Goal: Task Accomplishment & Management: Manage account settings

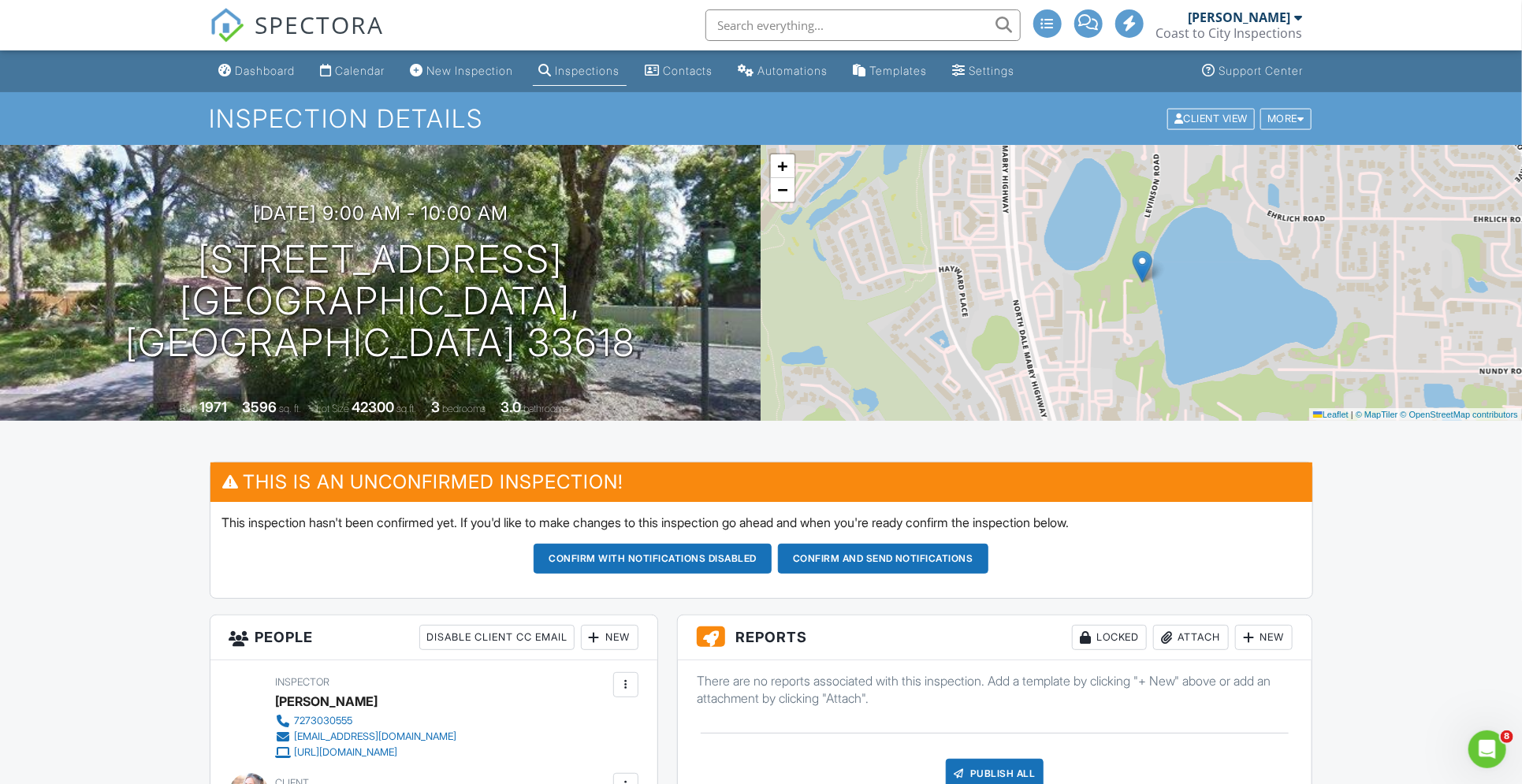
click at [772, 558] on button "Confirm and send notifications" at bounding box center [652, 558] width 238 height 30
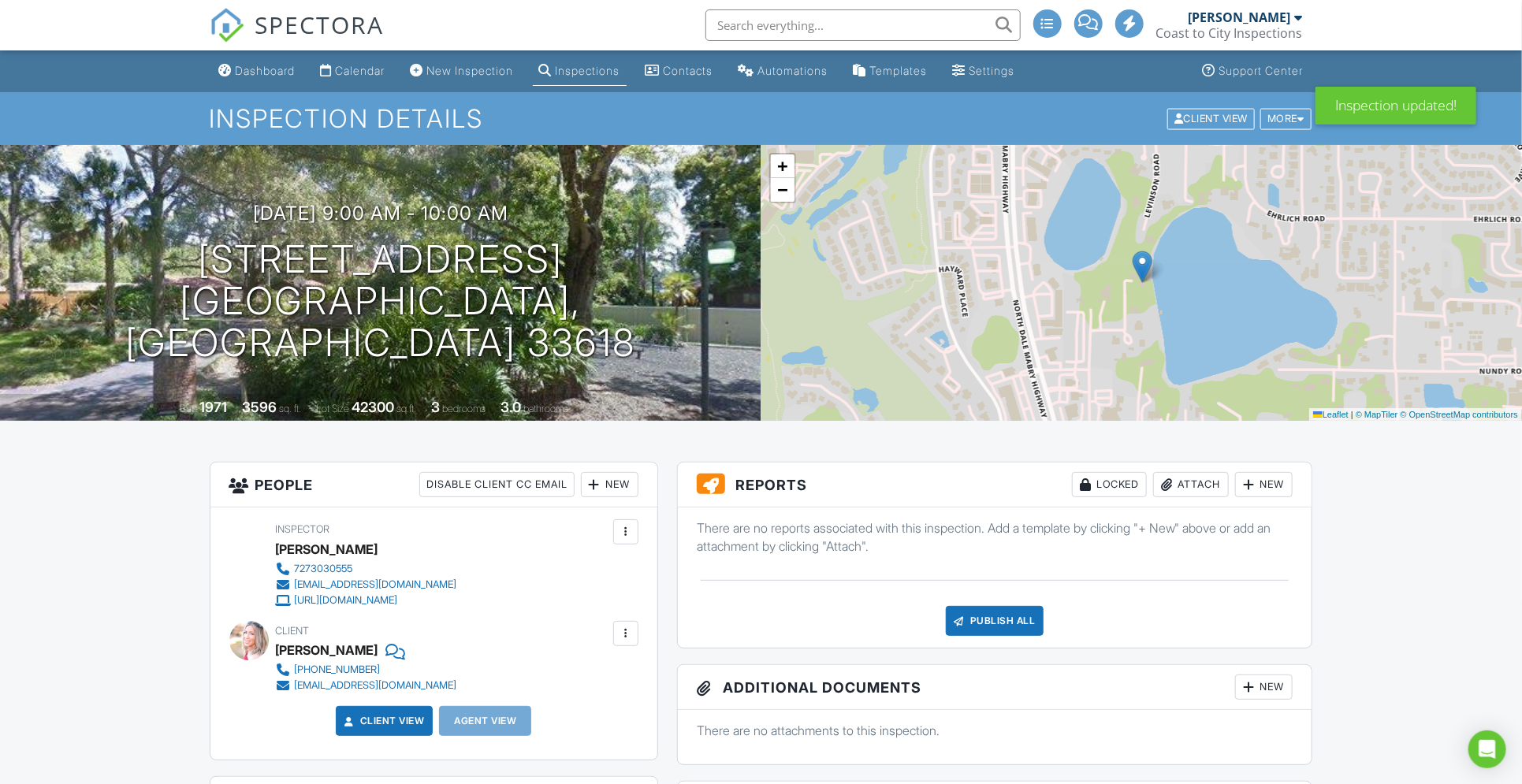
click at [468, 67] on div "New Inspection" at bounding box center [470, 70] width 86 height 14
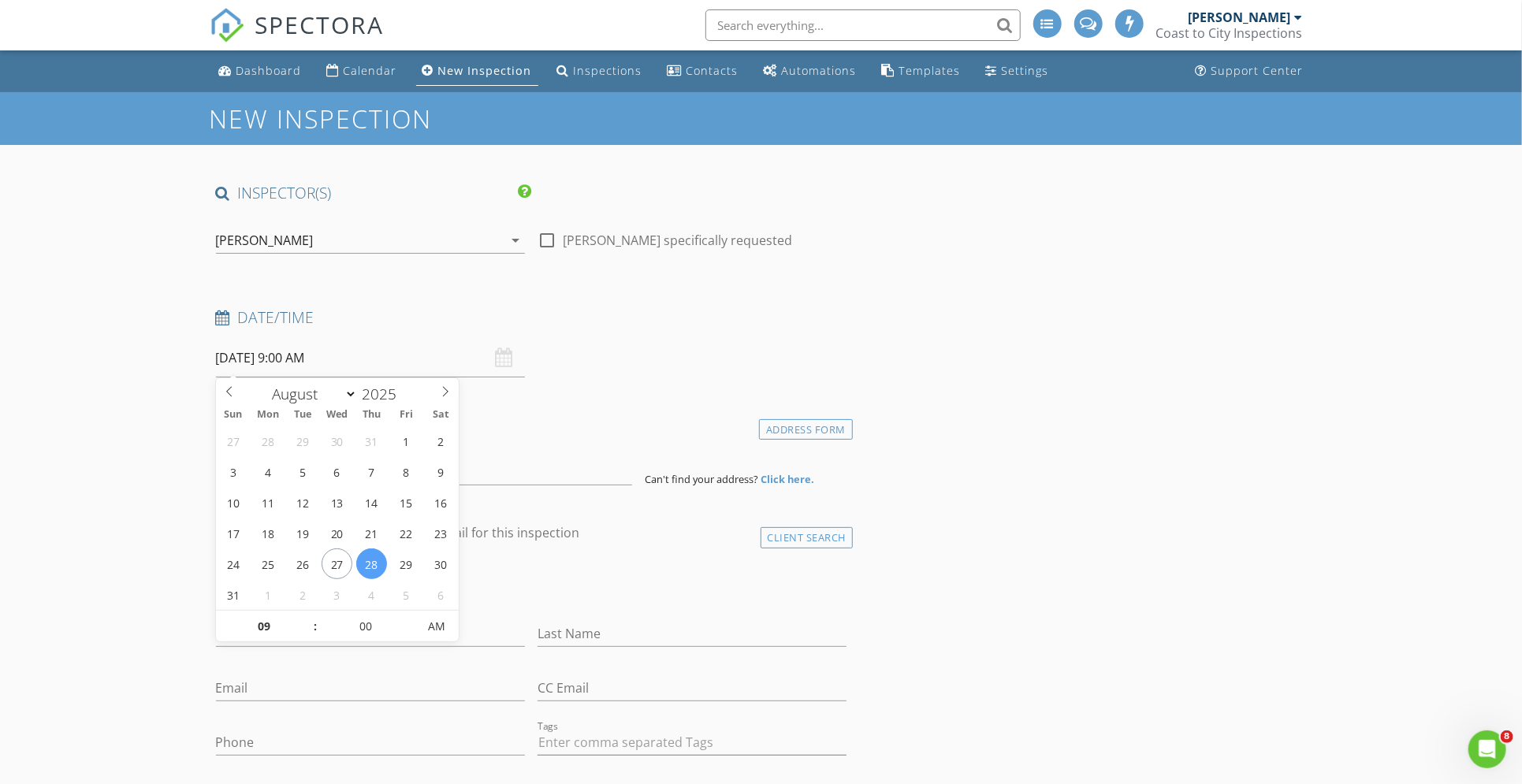
click at [313, 358] on input "08/28/2025 9:00 AM" at bounding box center [370, 357] width 309 height 39
type input "05"
type input "08/28/2025 9:05 AM"
click at [411, 615] on span at bounding box center [409, 618] width 11 height 16
type input "10"
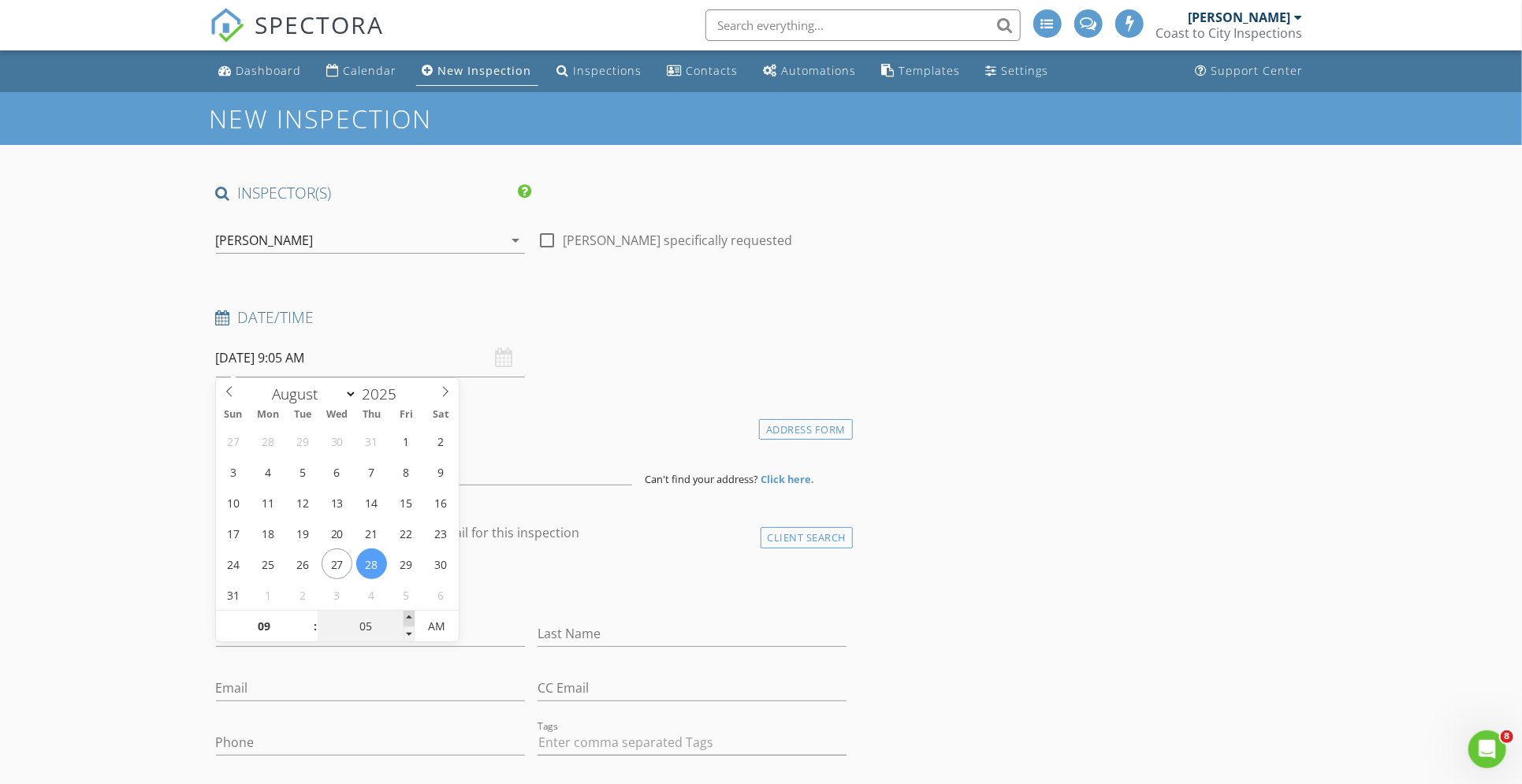
type input "08/28/2025 9:10 AM"
click at [411, 615] on span at bounding box center [409, 618] width 11 height 16
type input "15"
type input "08/28/2025 9:15 AM"
click at [411, 615] on span at bounding box center [409, 618] width 11 height 16
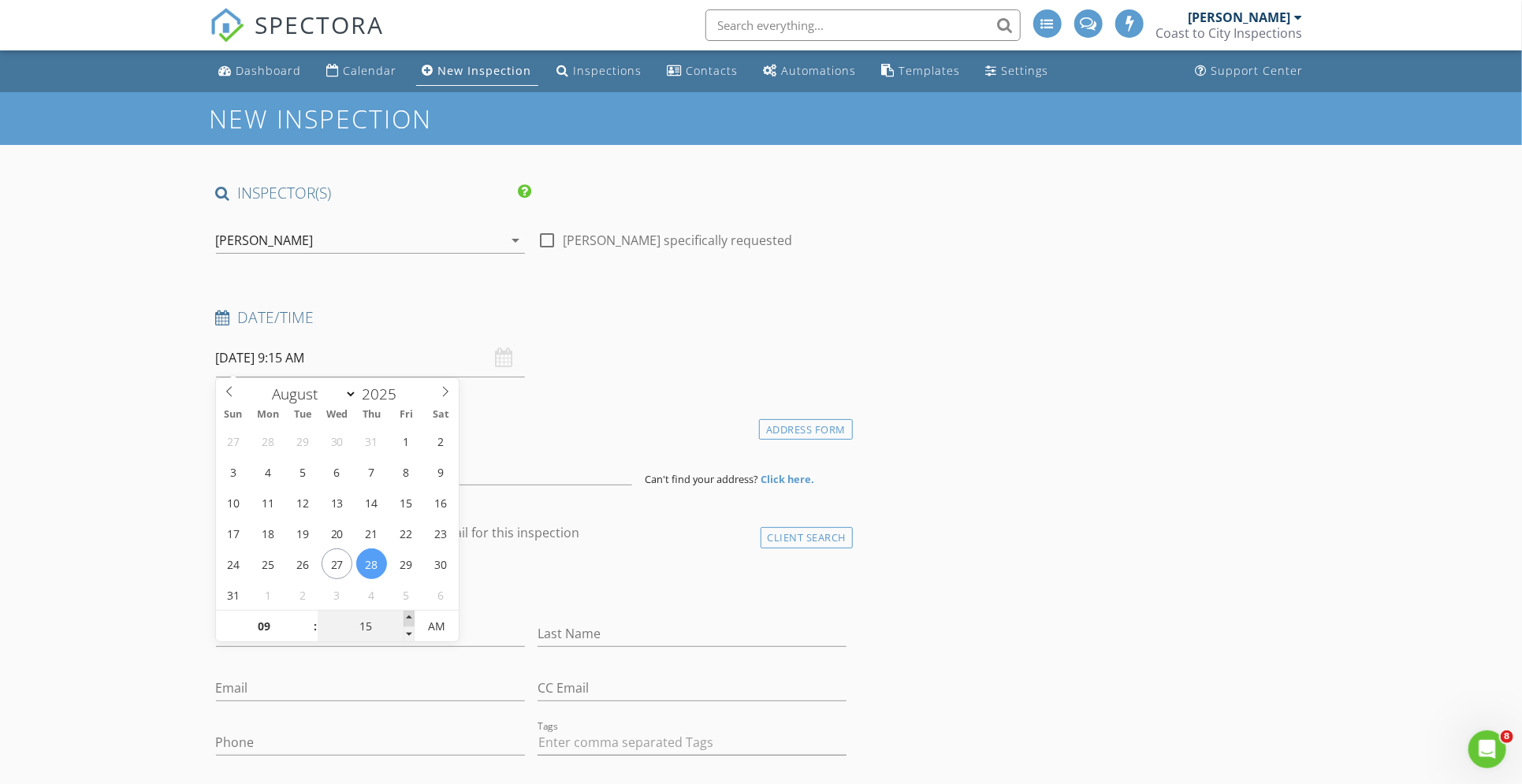
type input "20"
type input "08/28/2025 9:20 AM"
click at [411, 615] on span at bounding box center [409, 618] width 11 height 16
type input "25"
type input "08/28/2025 9:25 AM"
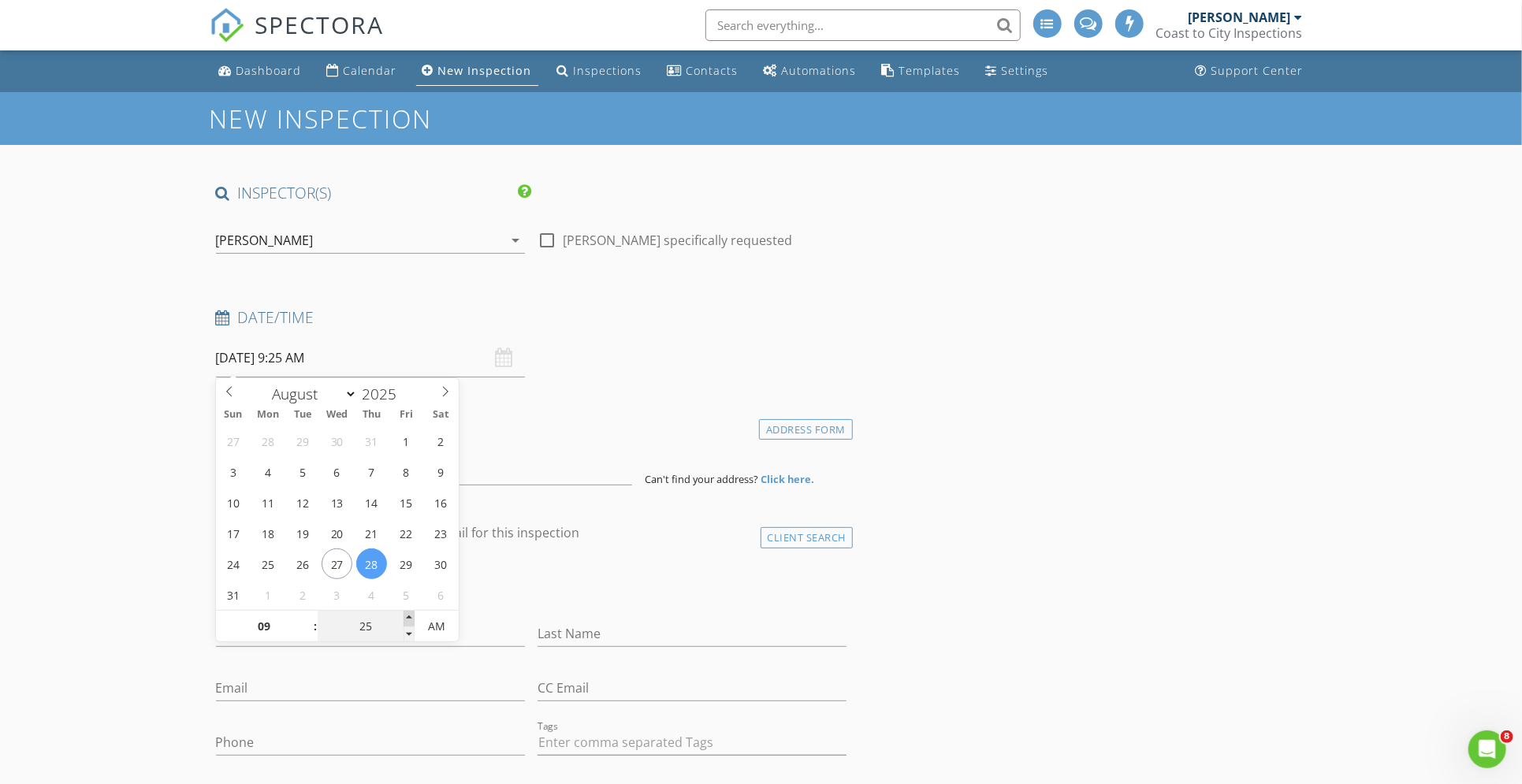
click at [411, 615] on span at bounding box center [409, 618] width 11 height 16
type input "30"
type input "08/28/2025 9:30 AM"
click at [411, 615] on span at bounding box center [409, 618] width 11 height 16
click at [781, 356] on div "Date/Time 08/28/2025 9:30 AM" at bounding box center [531, 342] width 644 height 70
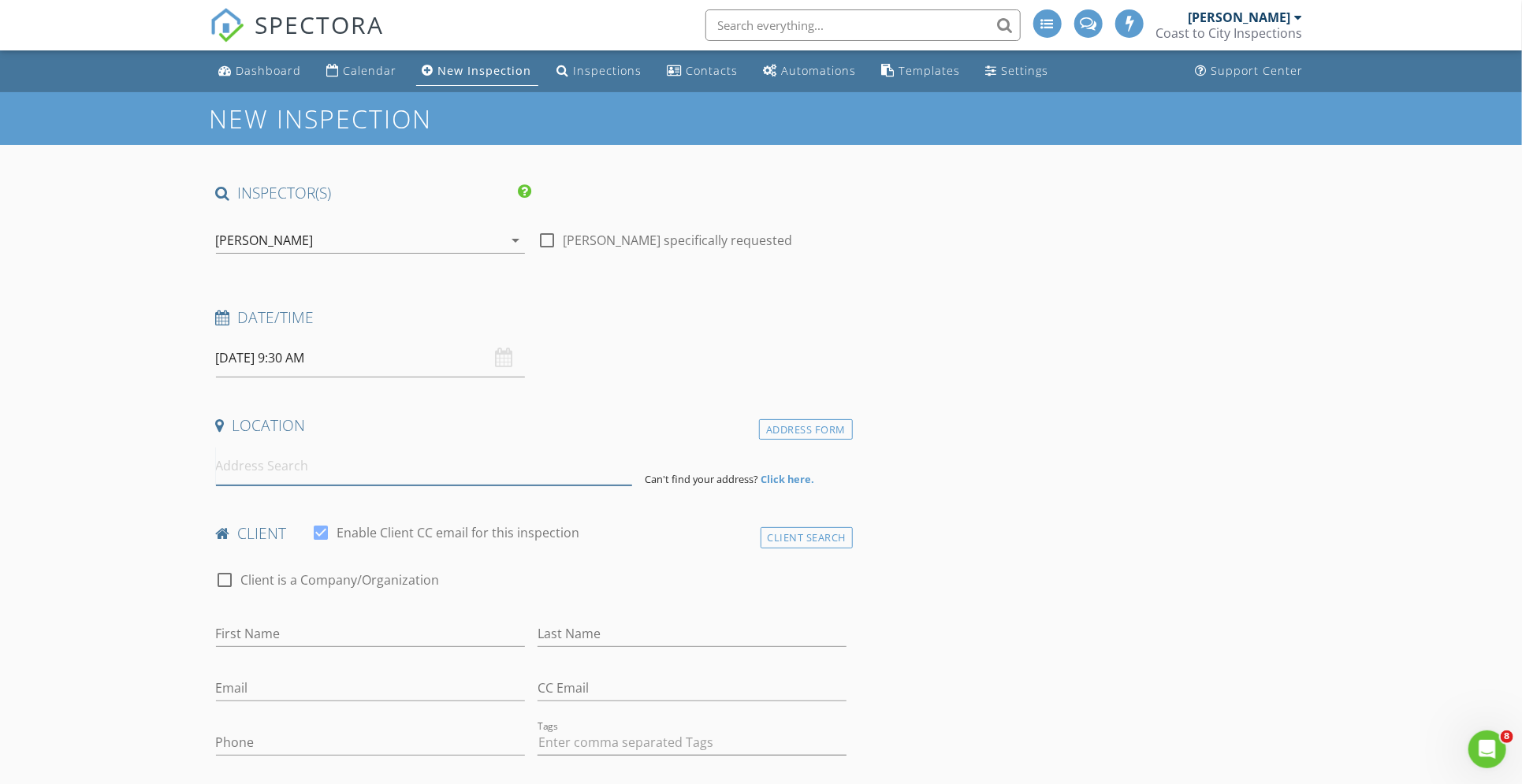
click at [266, 470] on input at bounding box center [424, 465] width 416 height 39
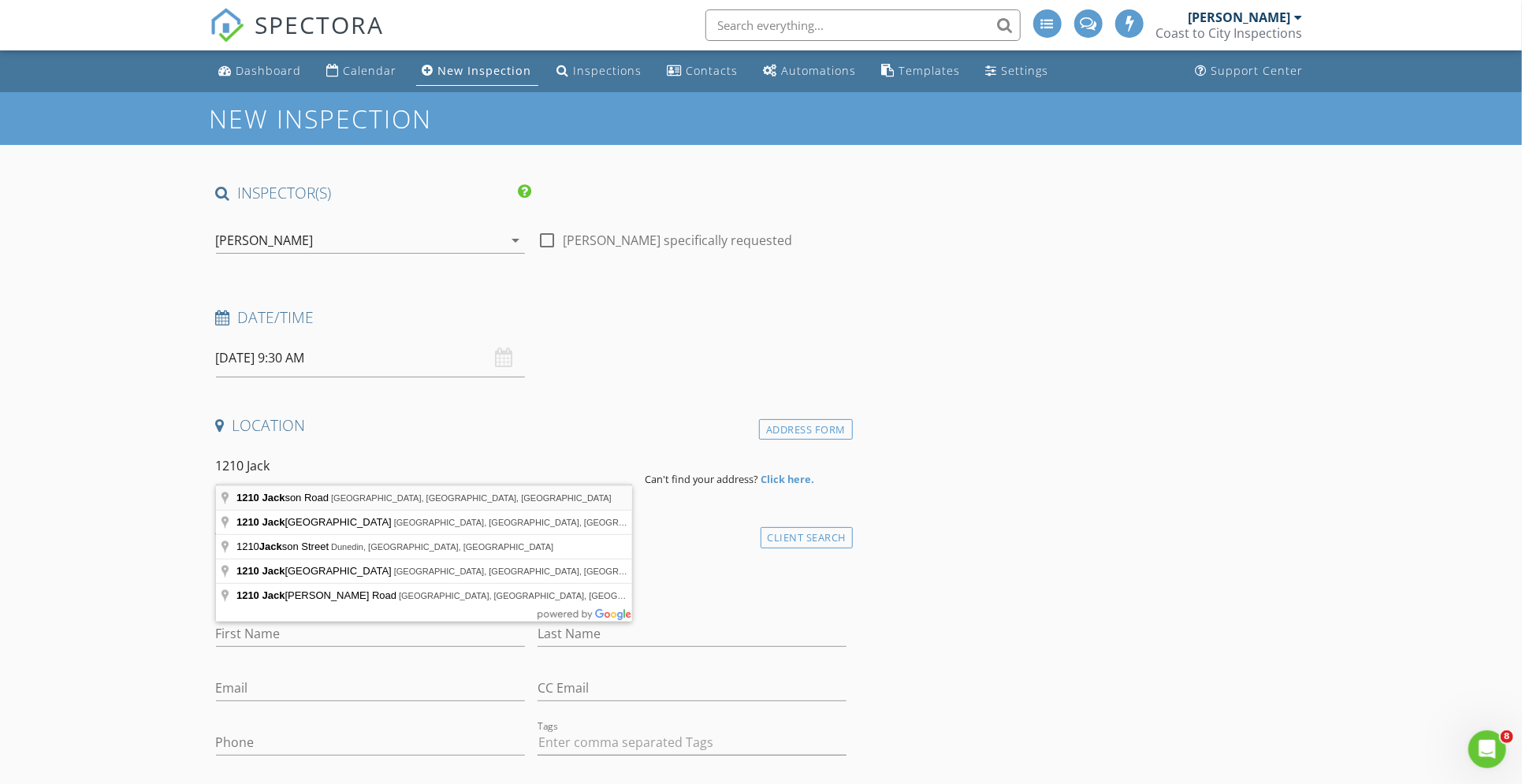
type input "1210 Jackson Road, Clearwater, FL, USA"
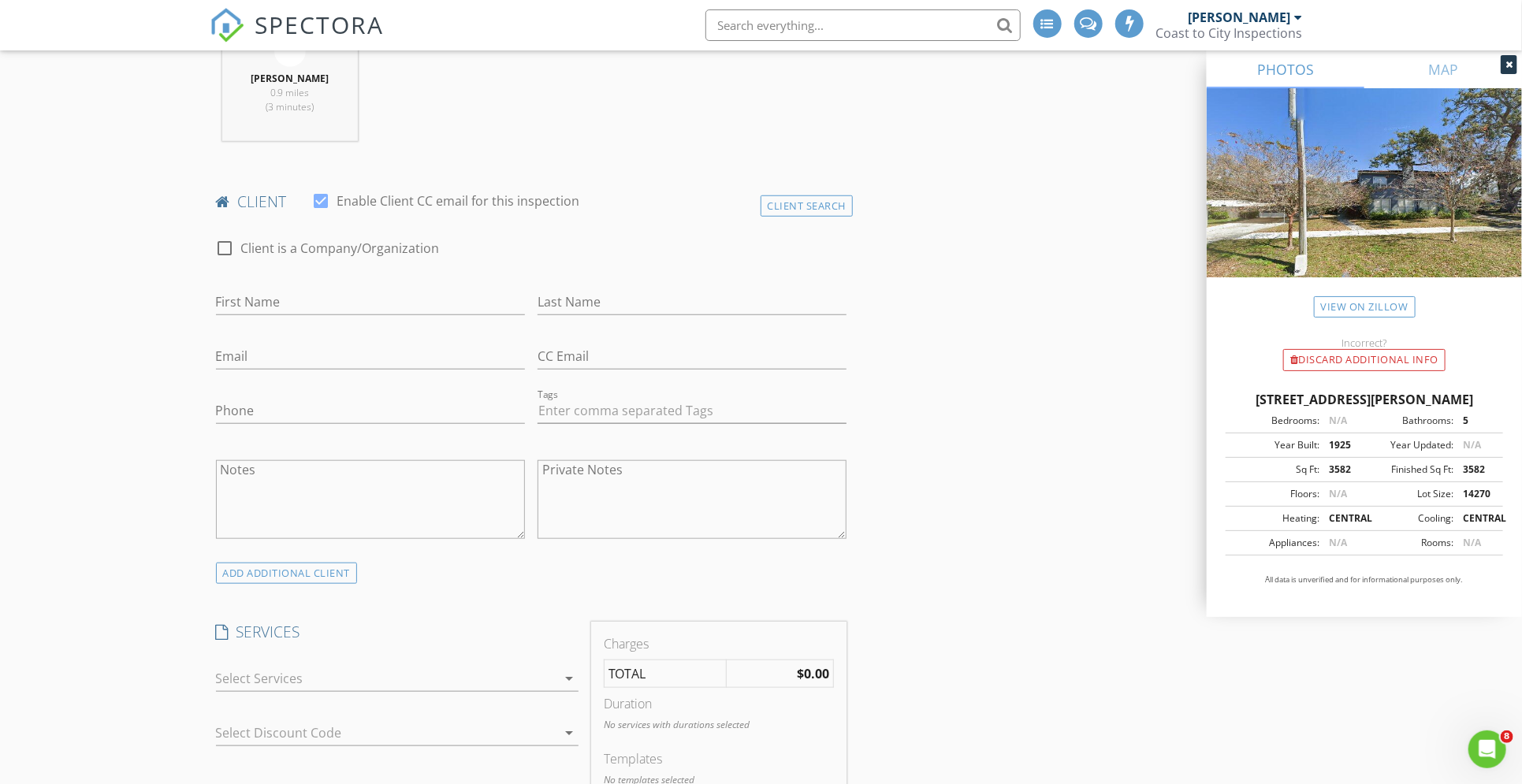
scroll to position [630, 0]
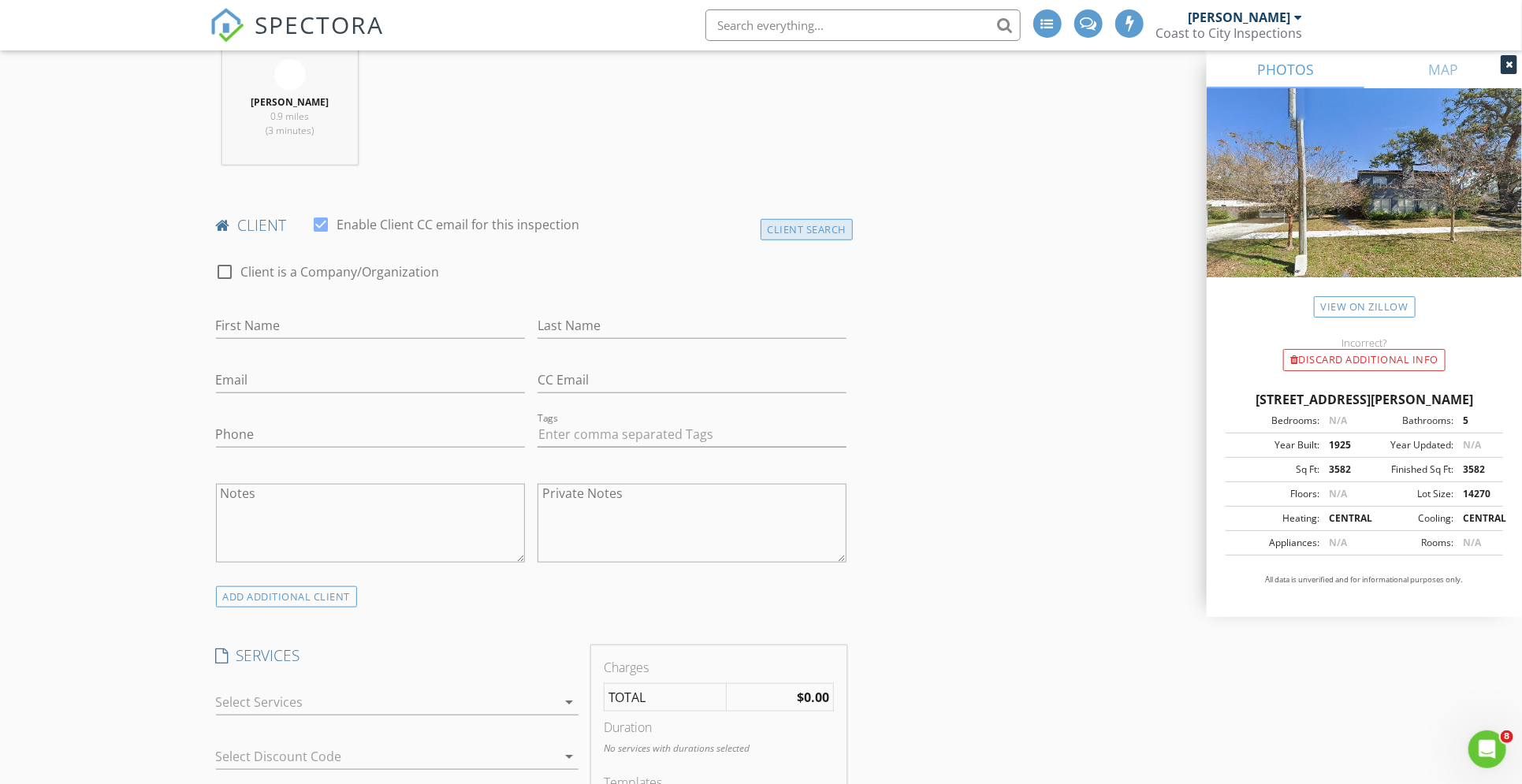
click at [835, 227] on div "Client Search" at bounding box center [807, 230] width 93 height 22
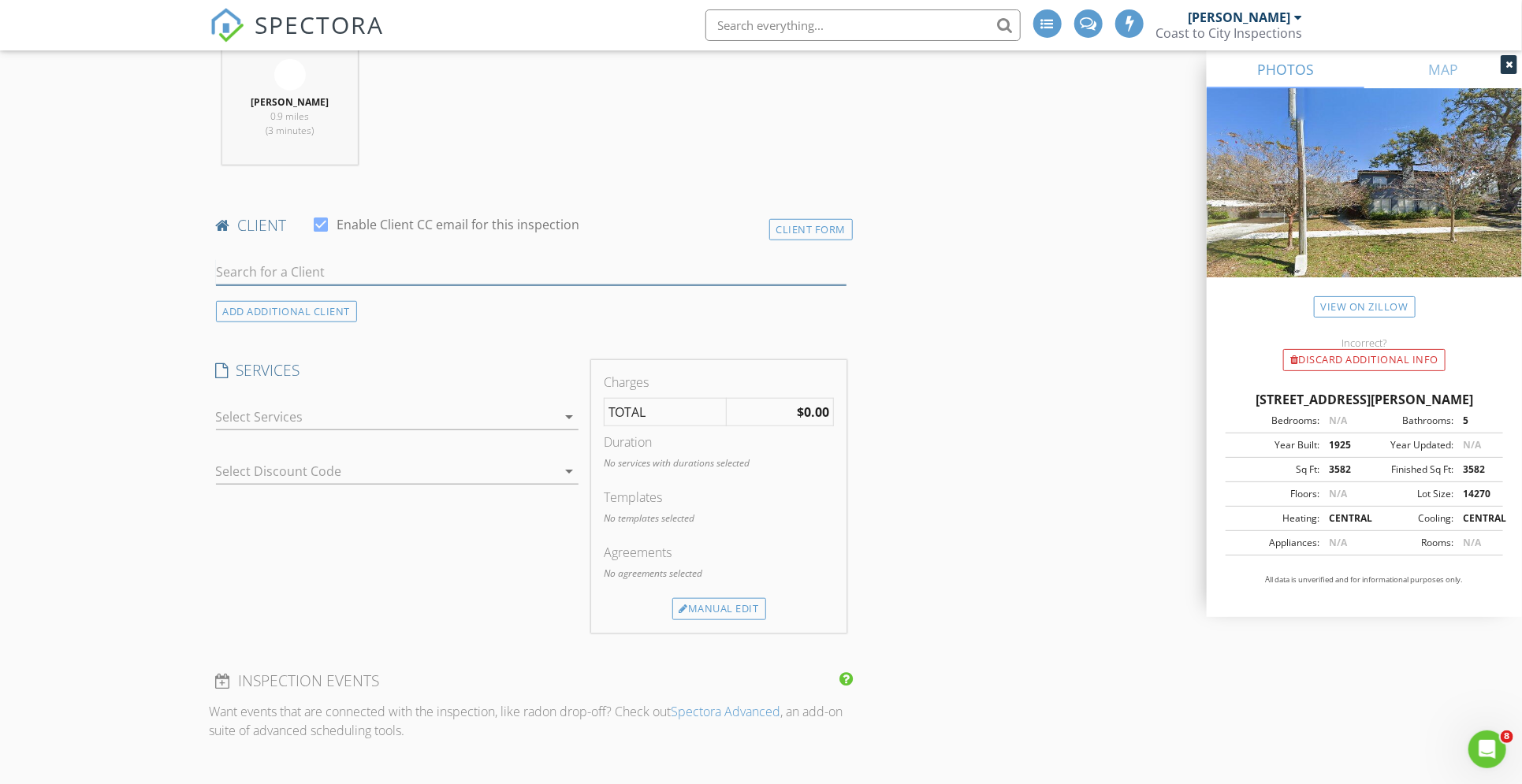
click at [308, 270] on input "text" at bounding box center [531, 272] width 631 height 26
type input "j"
type input "outfl"
click at [297, 302] on div "Outflow Properties LLC" at bounding box center [340, 301] width 159 height 19
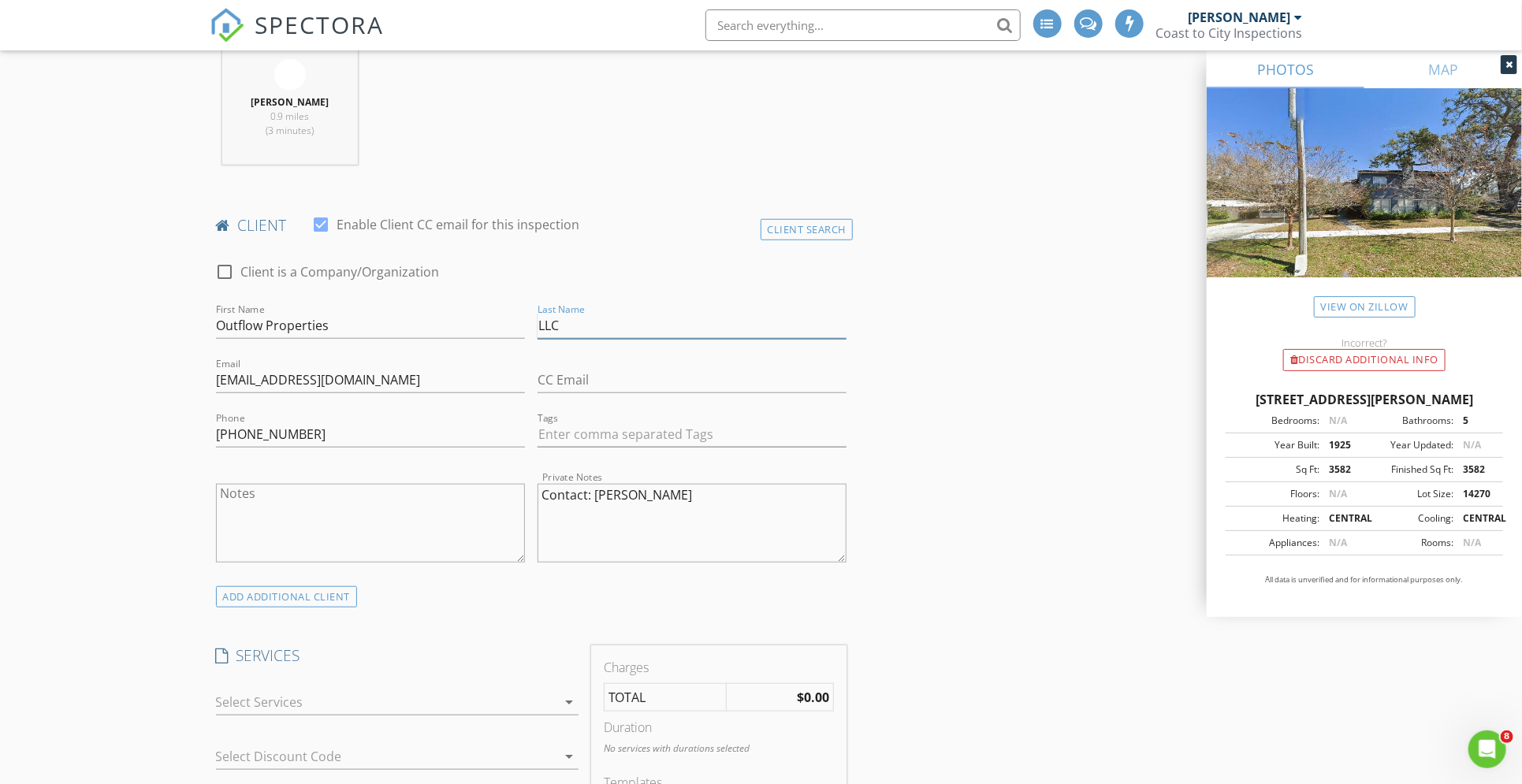
drag, startPoint x: 565, startPoint y: 325, endPoint x: 520, endPoint y: 328, distance: 45.1
click at [520, 328] on div "check_box_outline_blank Client is a Company/Organization First Name Outflow Pro…" at bounding box center [531, 416] width 644 height 339
type input "[GEOGRAPHIC_DATA]"
drag, startPoint x: 328, startPoint y: 323, endPoint x: 174, endPoint y: 325, distance: 154.0
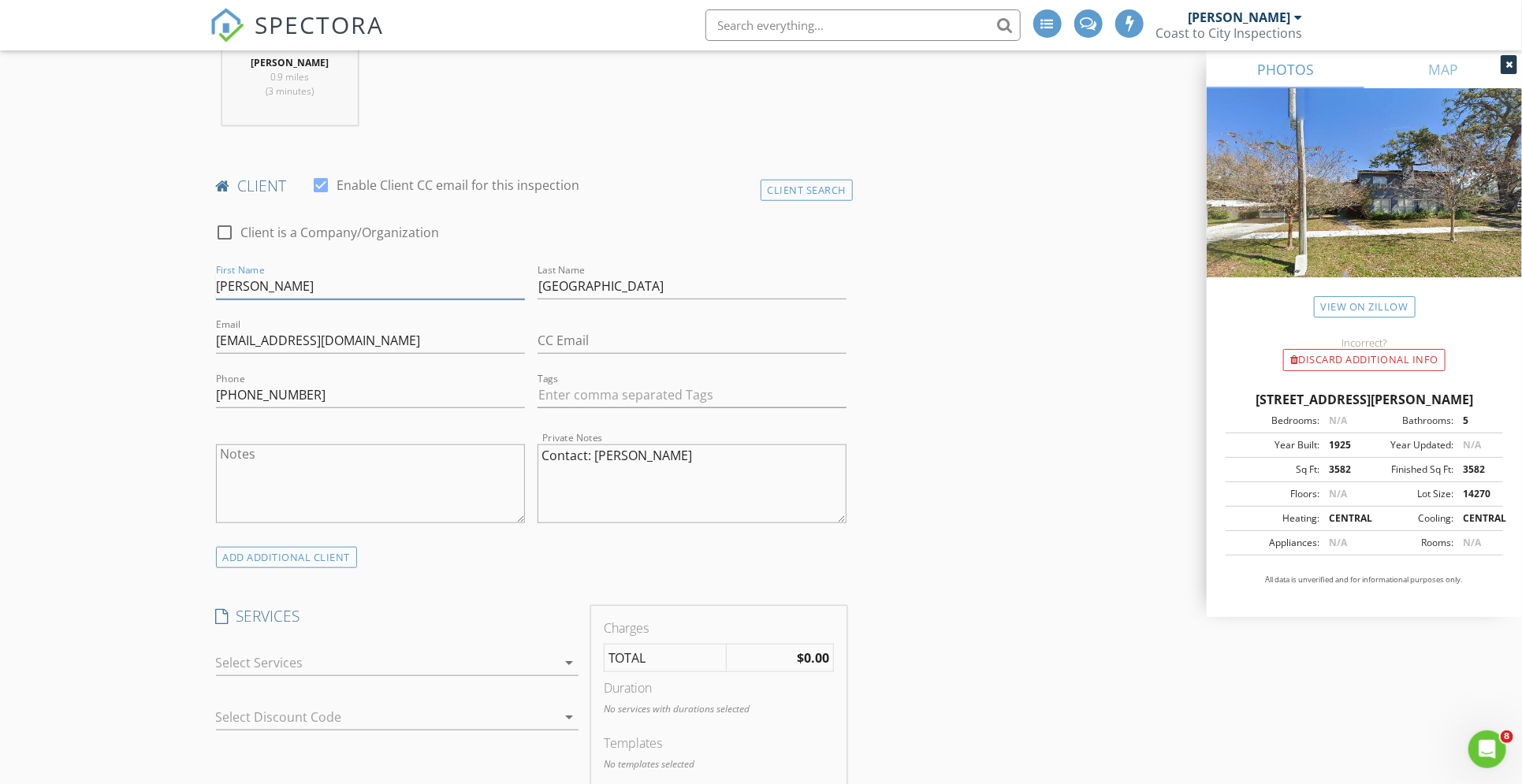
scroll to position [840, 0]
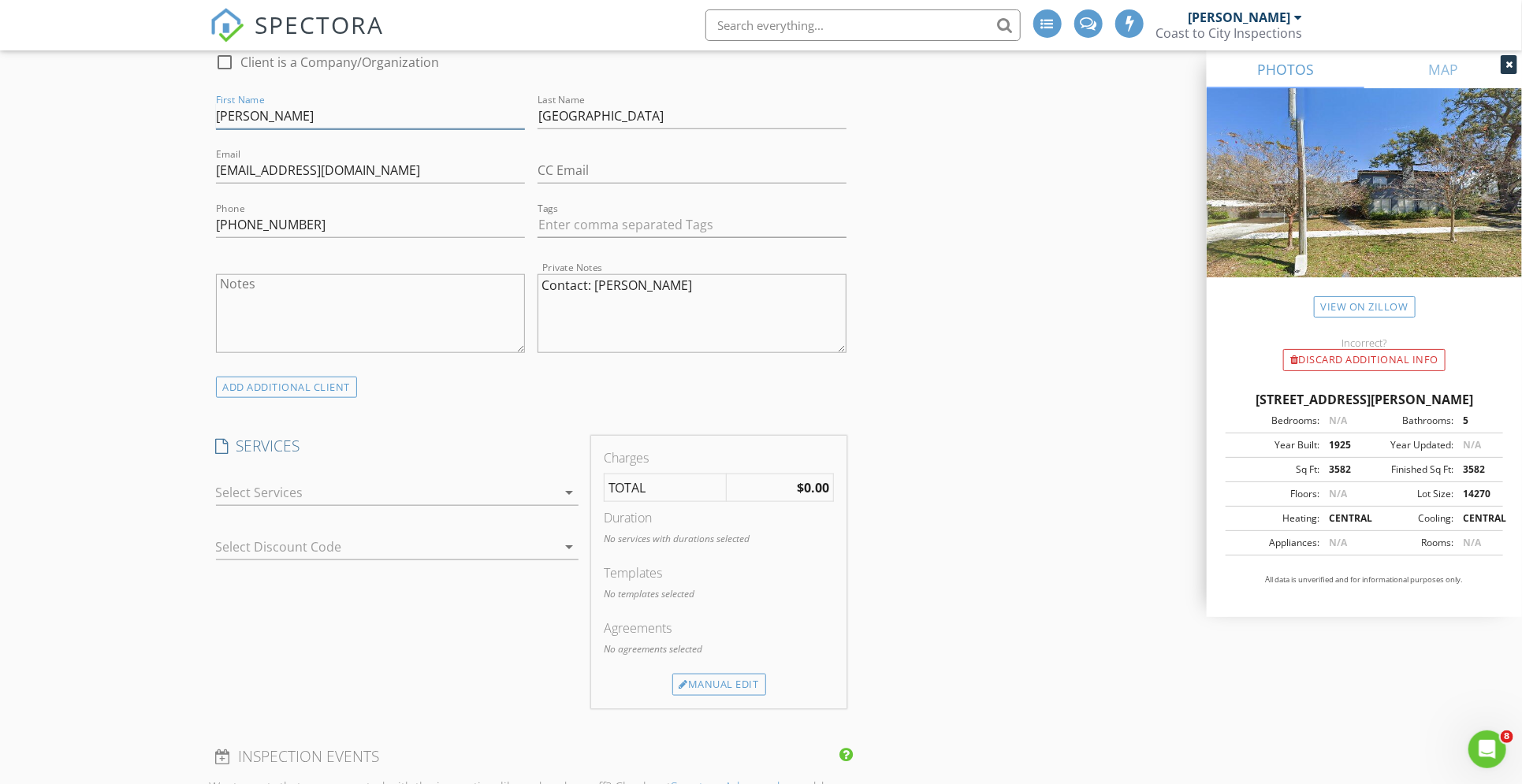
type input "Josh"
click at [572, 491] on icon "arrow_drop_down" at bounding box center [568, 491] width 19 height 19
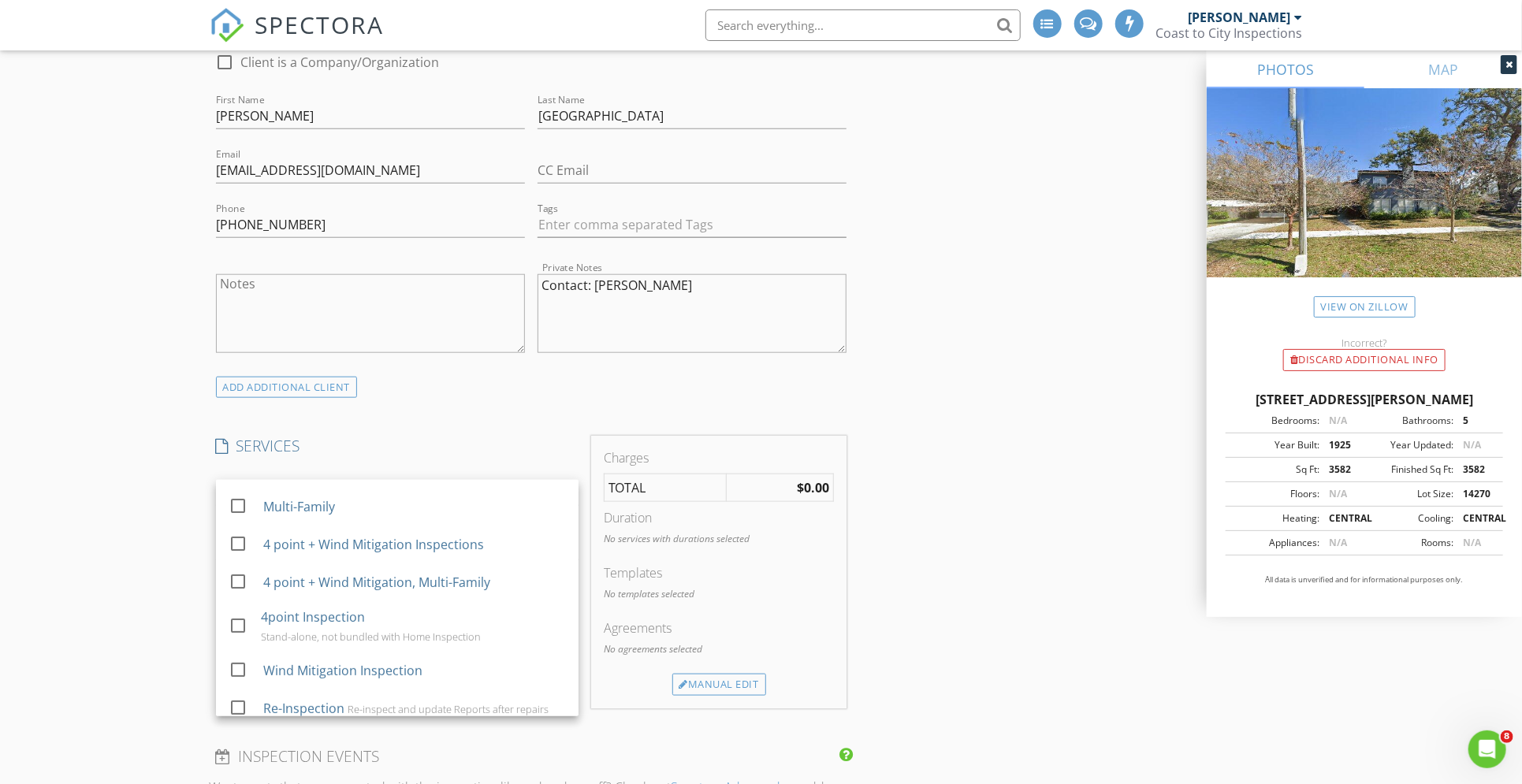
scroll to position [307, 0]
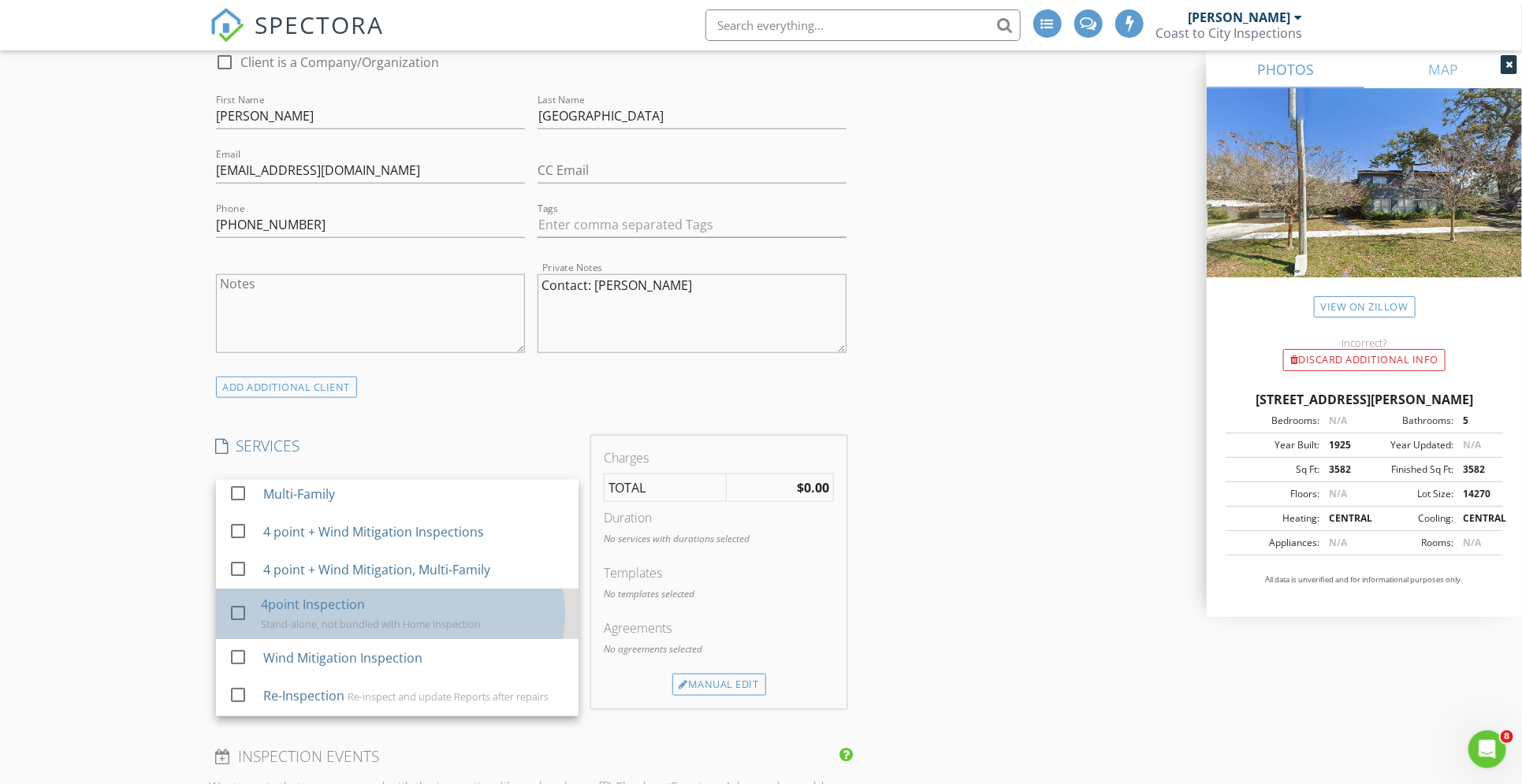
click at [367, 610] on div "4point Inspection Stand-alone, not bundled with Home Inspection" at bounding box center [413, 614] width 305 height 50
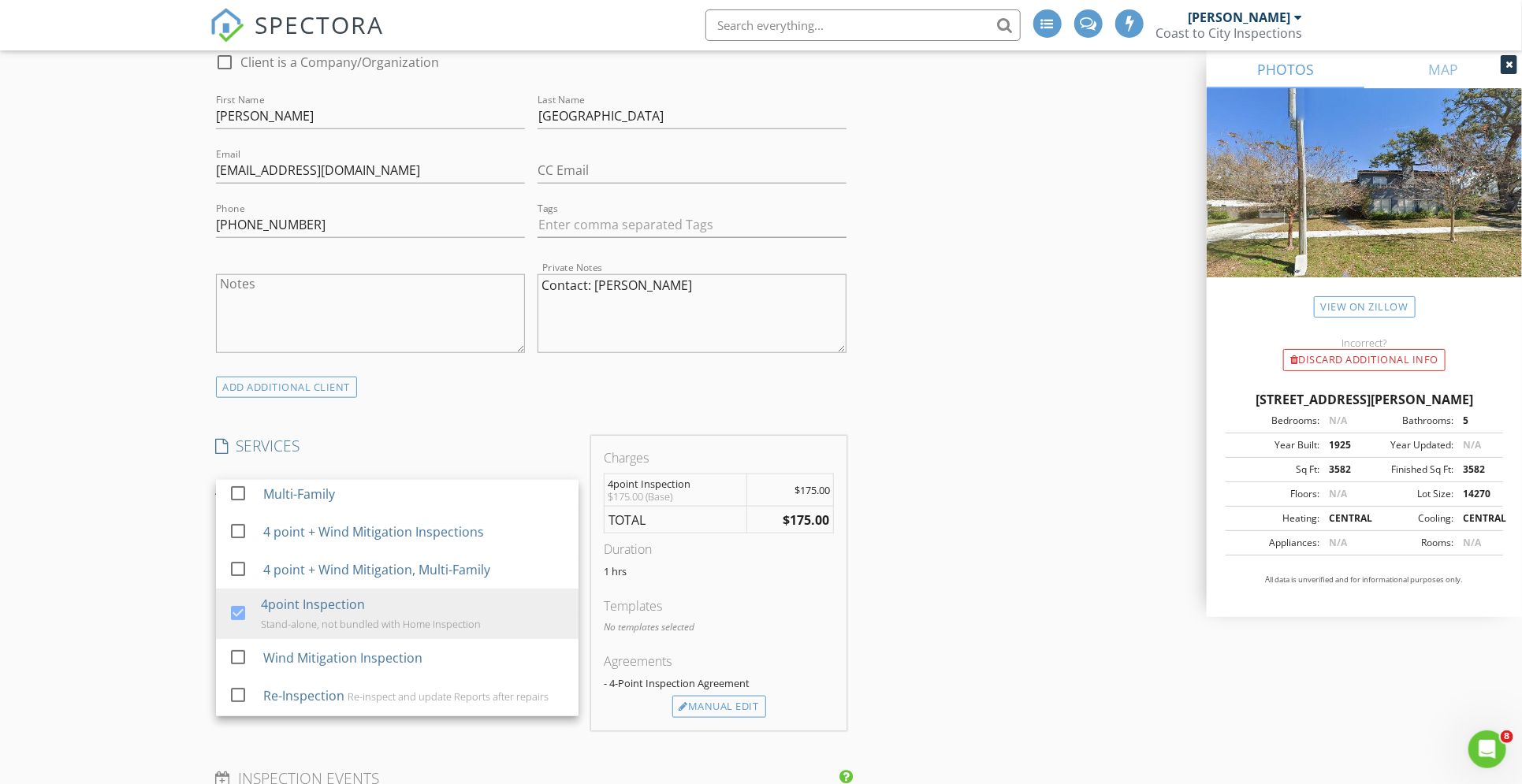
click at [992, 375] on div "INSPECTOR(S) check_box David Hamilton PRIMARY David Hamilton arrow_drop_down ch…" at bounding box center [761, 758] width 1103 height 2831
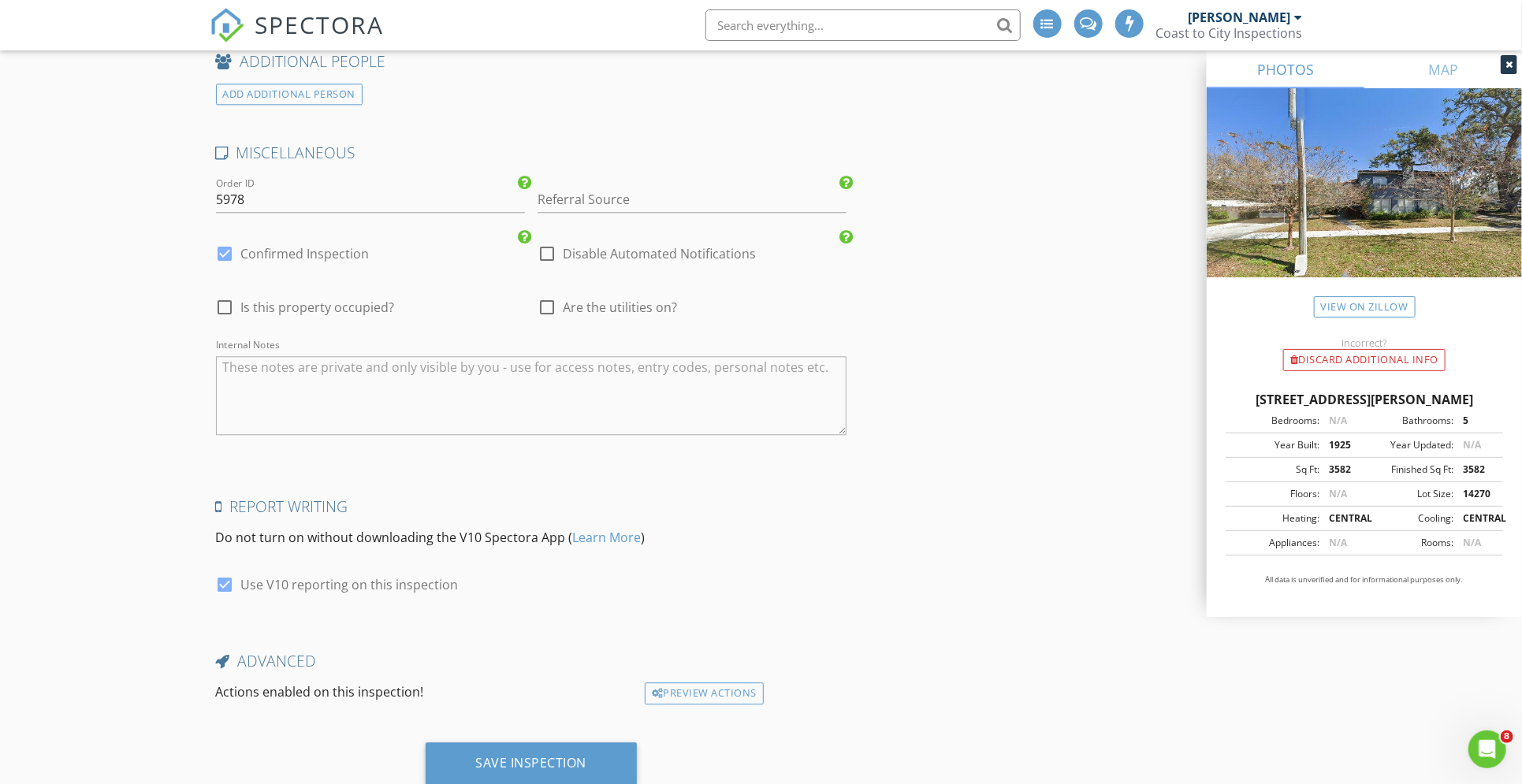
scroll to position [2261, 0]
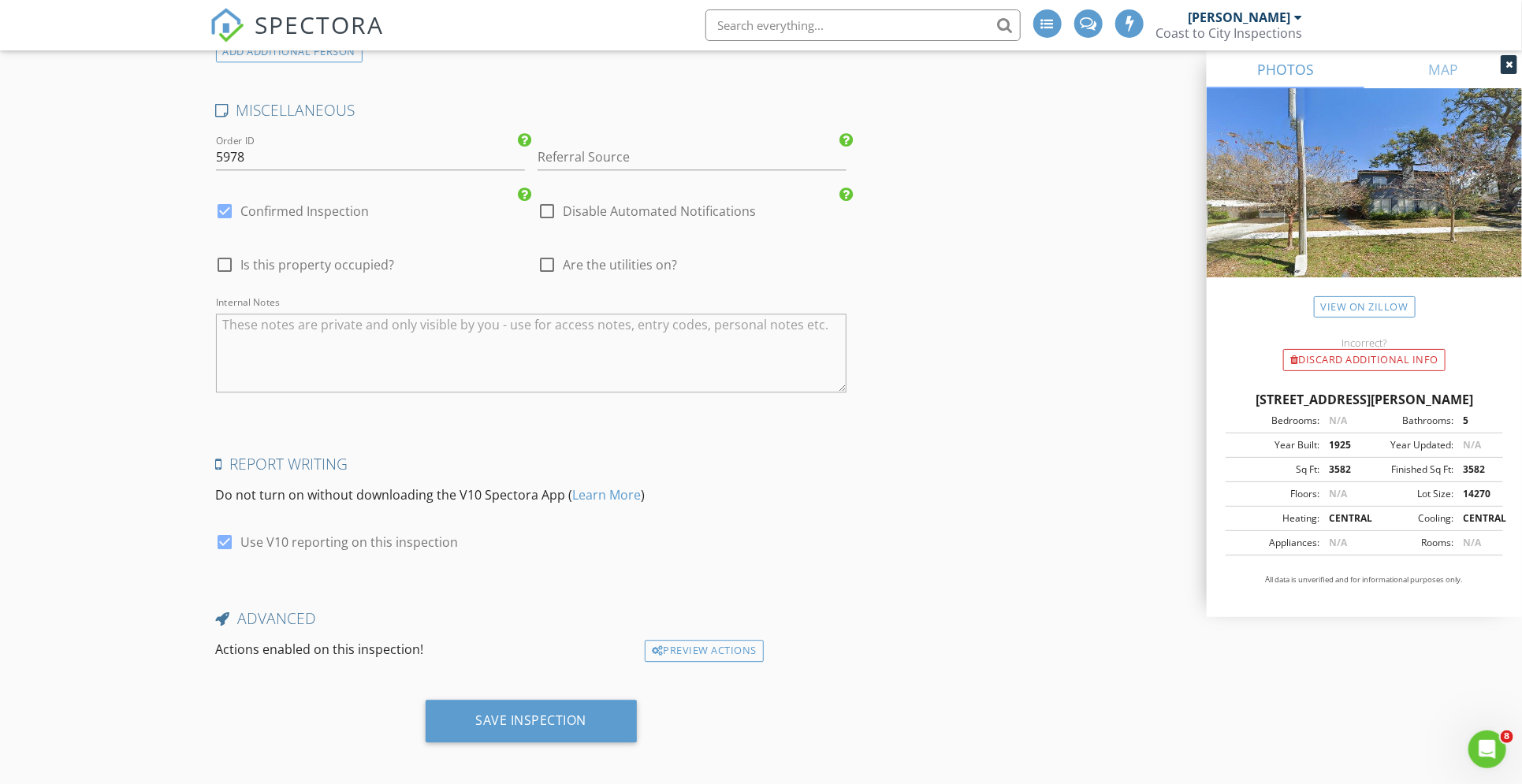
click at [224, 200] on div at bounding box center [225, 212] width 27 height 27
checkbox input "false"
checkbox input "true"
click at [561, 716] on div "Save Inspection" at bounding box center [531, 720] width 111 height 16
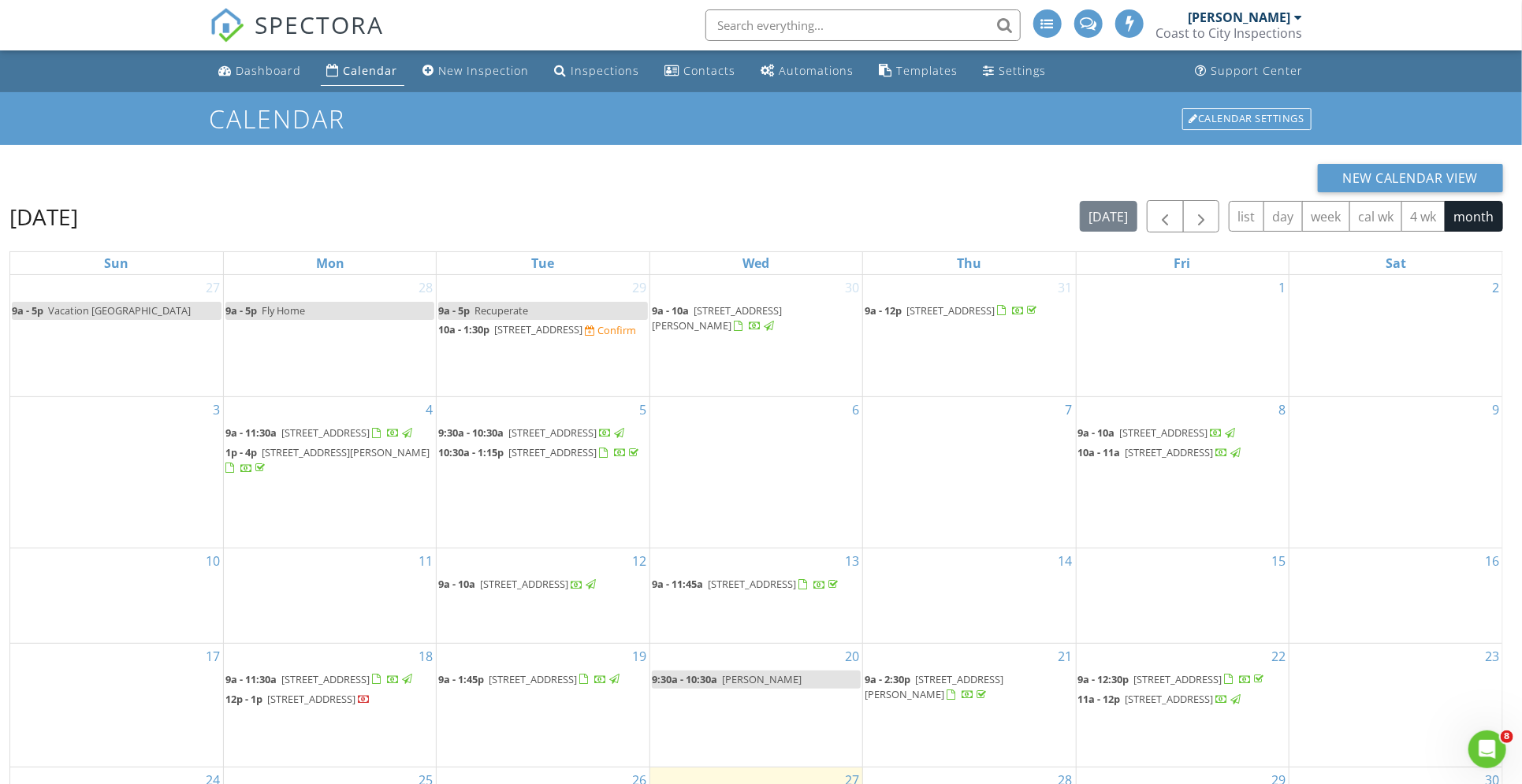
click at [851, 25] on input "text" at bounding box center [863, 25] width 315 height 32
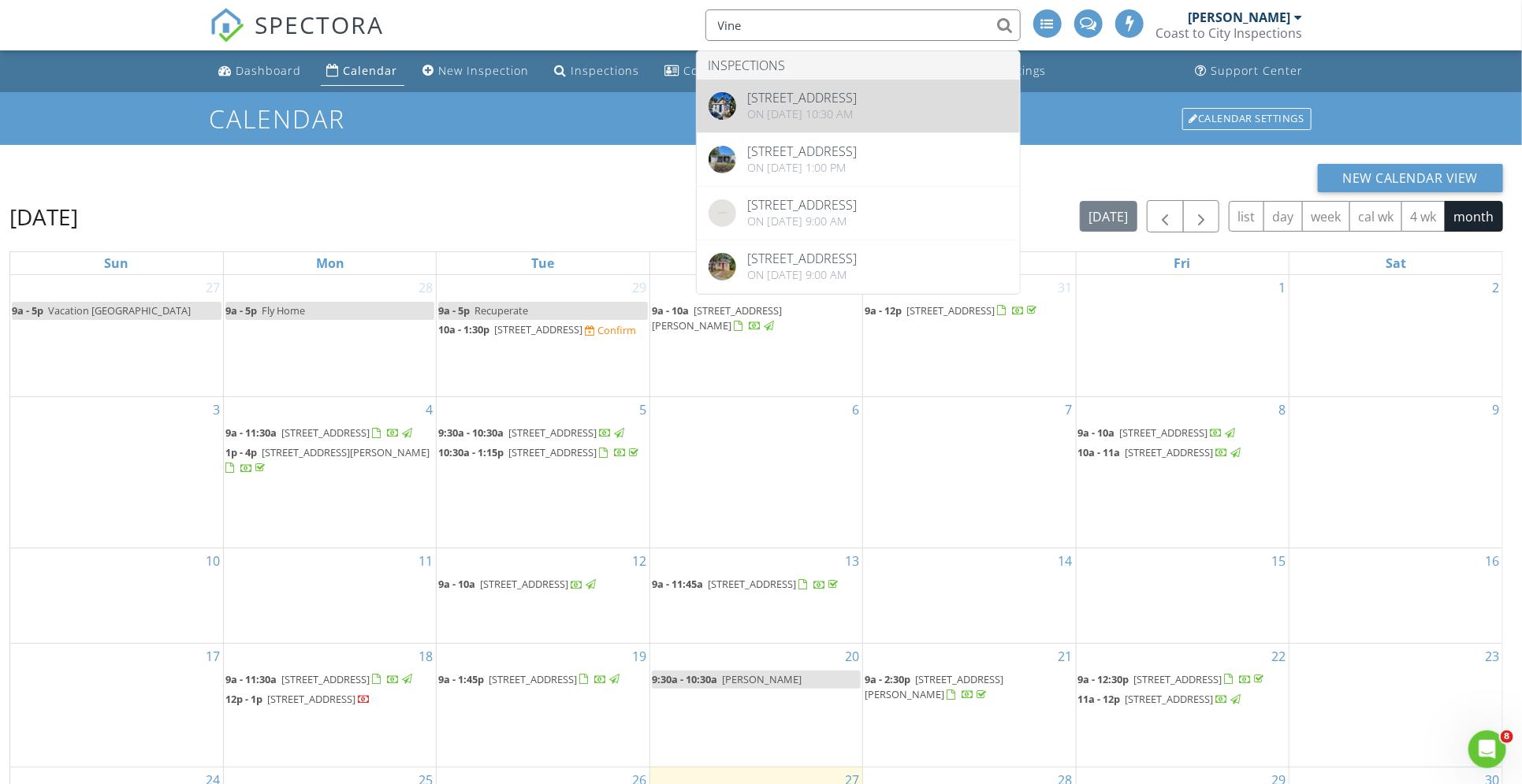
type input "Vine"
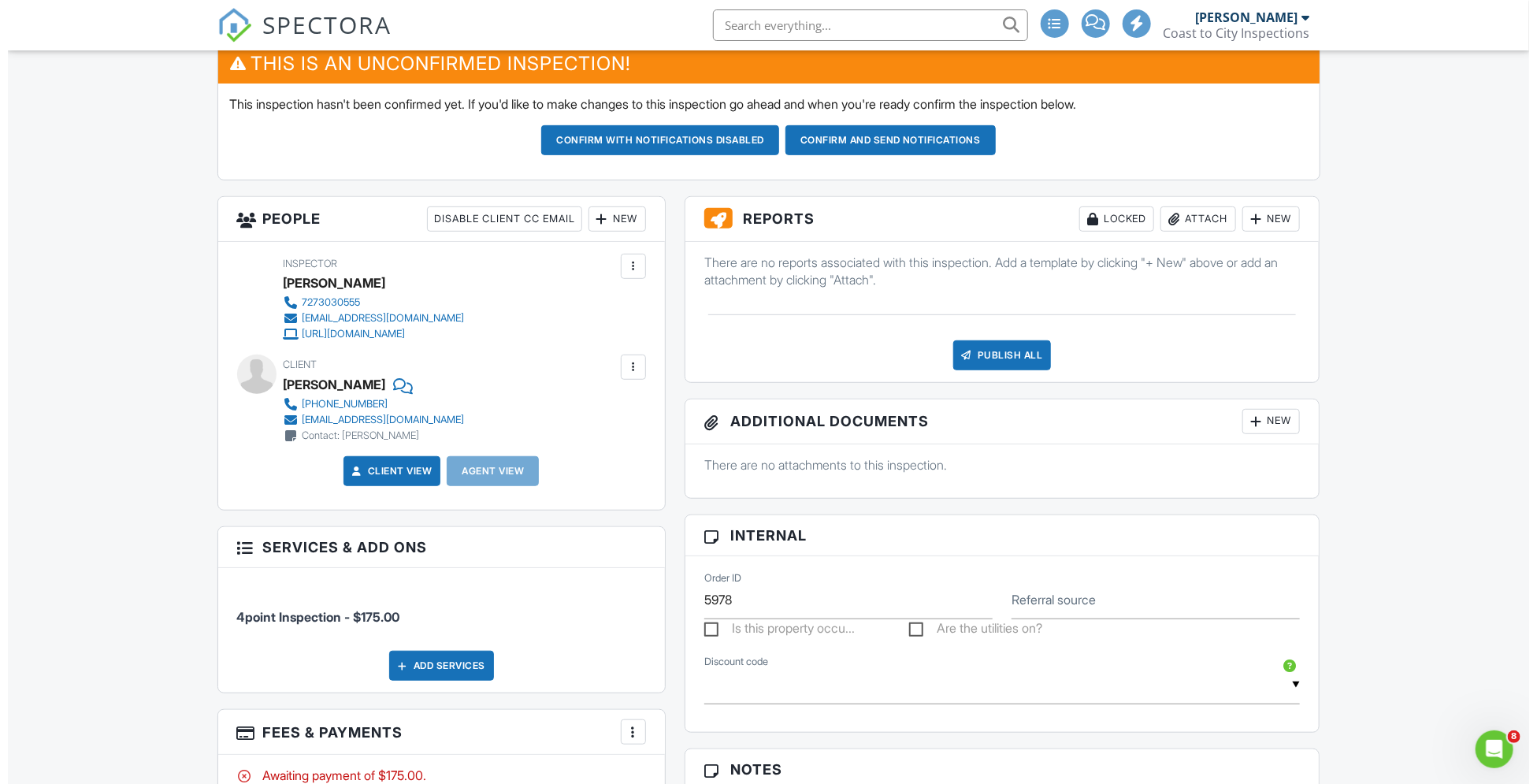
scroll to position [419, 0]
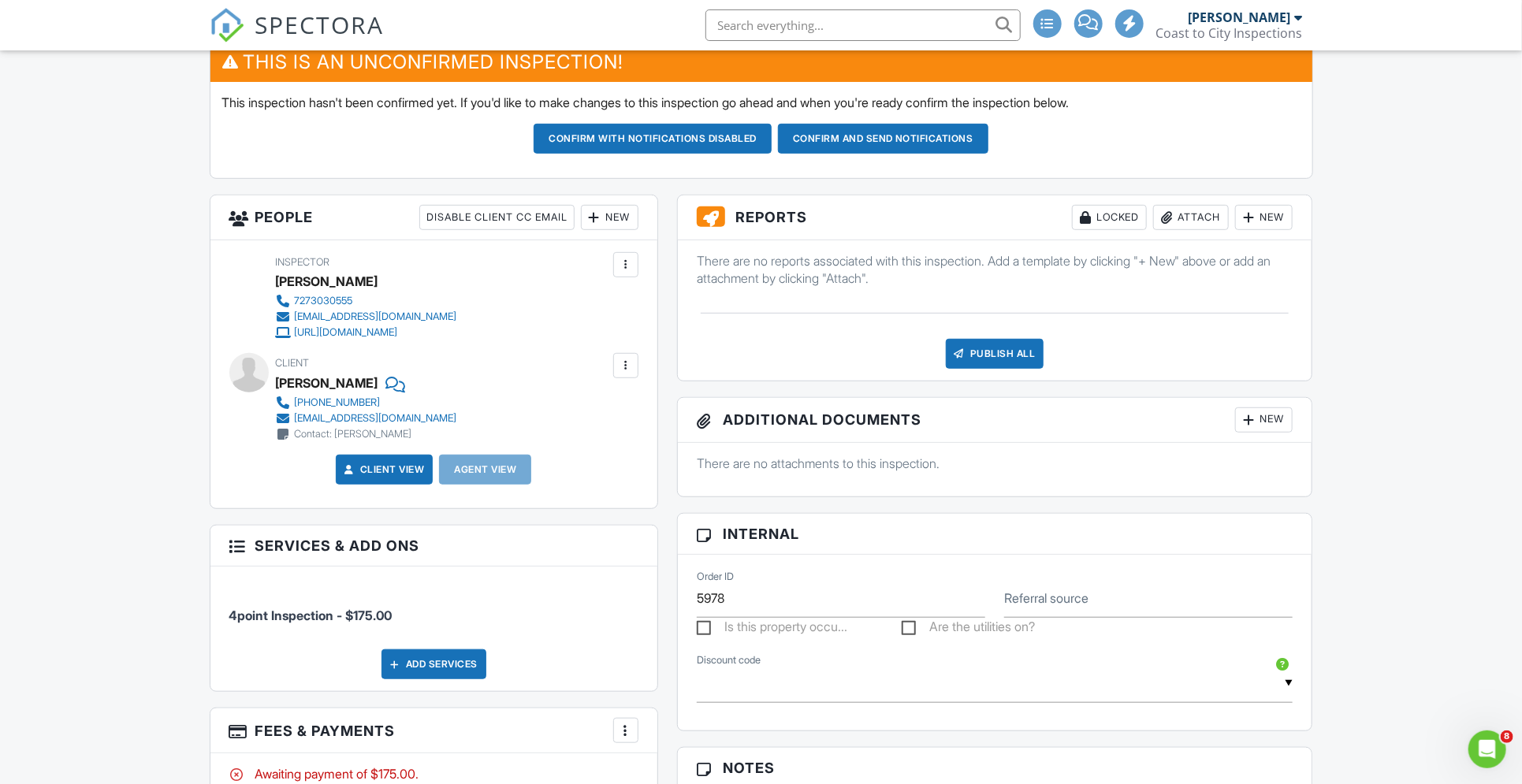
click at [621, 357] on div at bounding box center [626, 365] width 16 height 16
click at [593, 411] on li "Edit" at bounding box center [588, 414] width 80 height 40
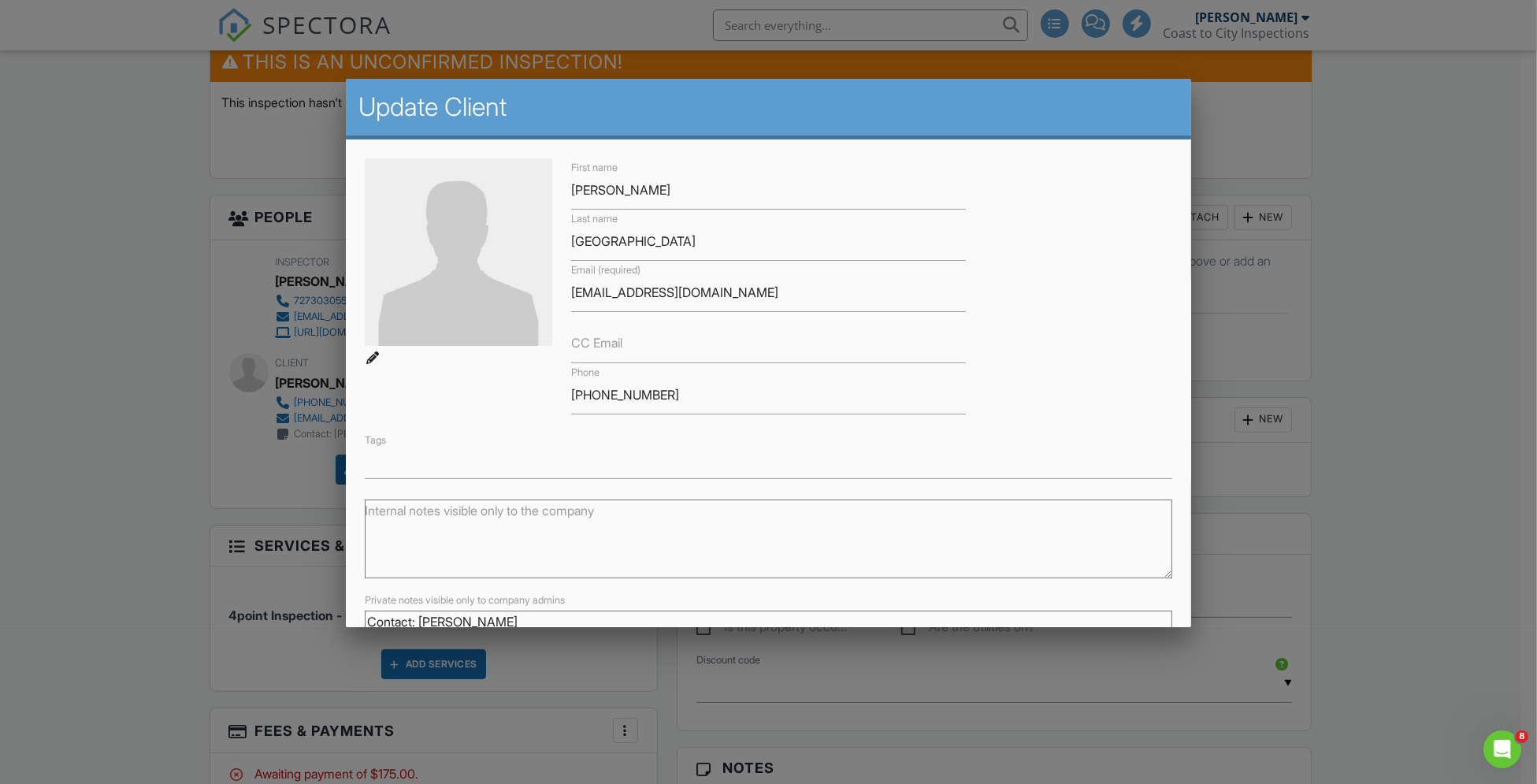
click at [574, 515] on label "Internal notes visible only to the company" at bounding box center [479, 509] width 230 height 17
click at [574, 515] on textarea "Internal notes visible only to the company" at bounding box center [768, 539] width 808 height 79
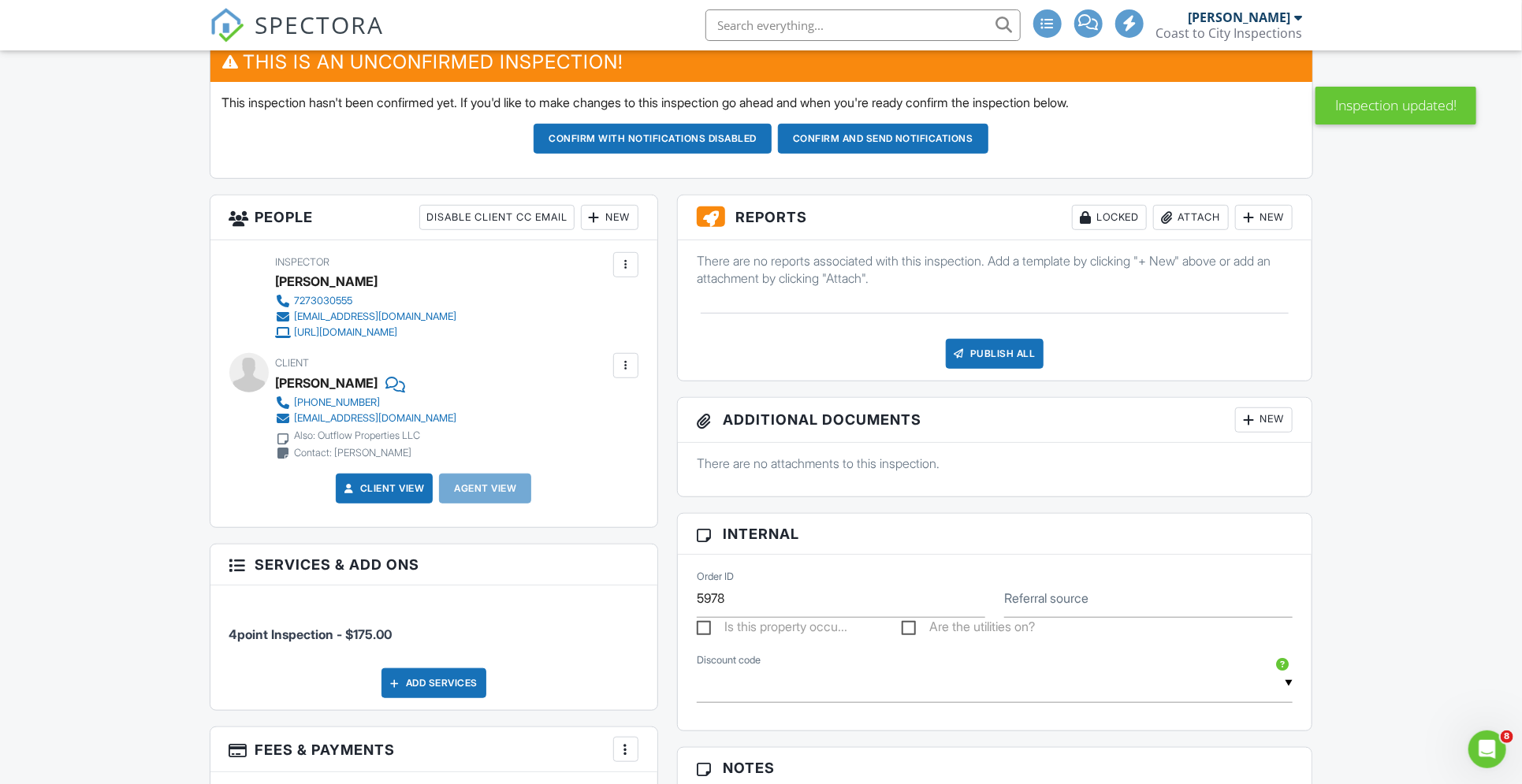
click at [350, 448] on div "Contact: Josh Oman" at bounding box center [353, 453] width 117 height 13
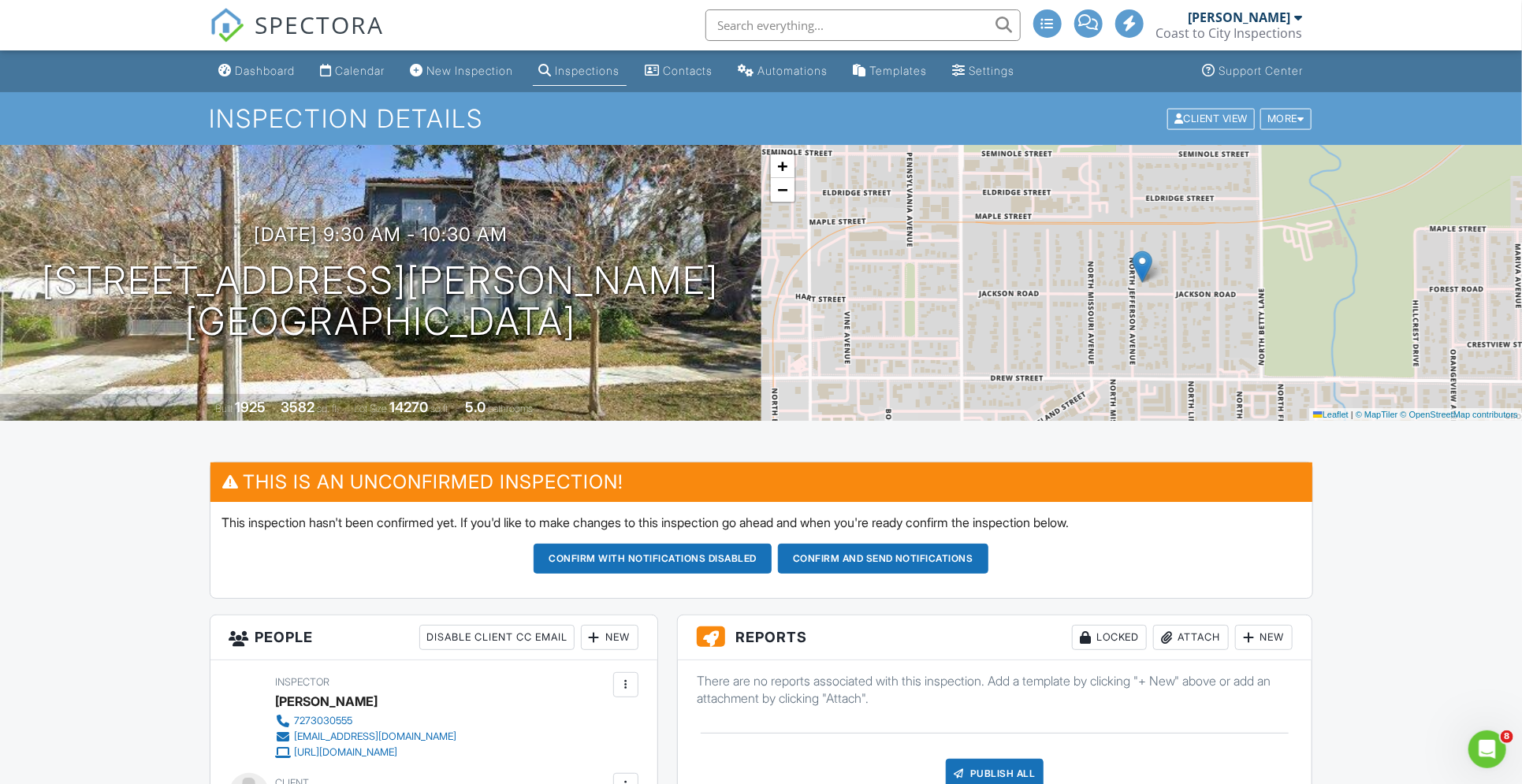
click at [772, 557] on button "Confirm and send notifications" at bounding box center [652, 558] width 238 height 30
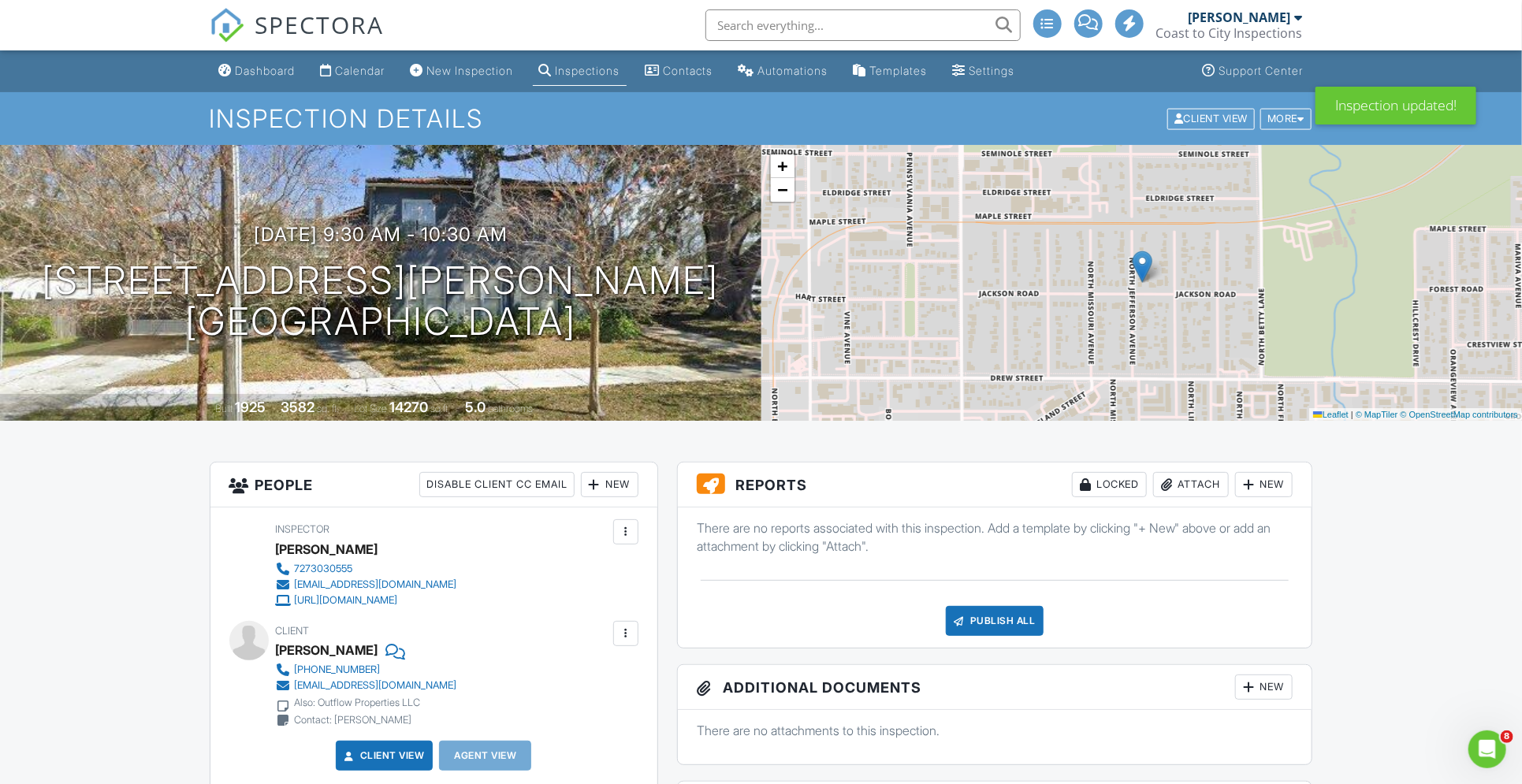
click at [360, 59] on link "Calendar" at bounding box center [353, 71] width 77 height 29
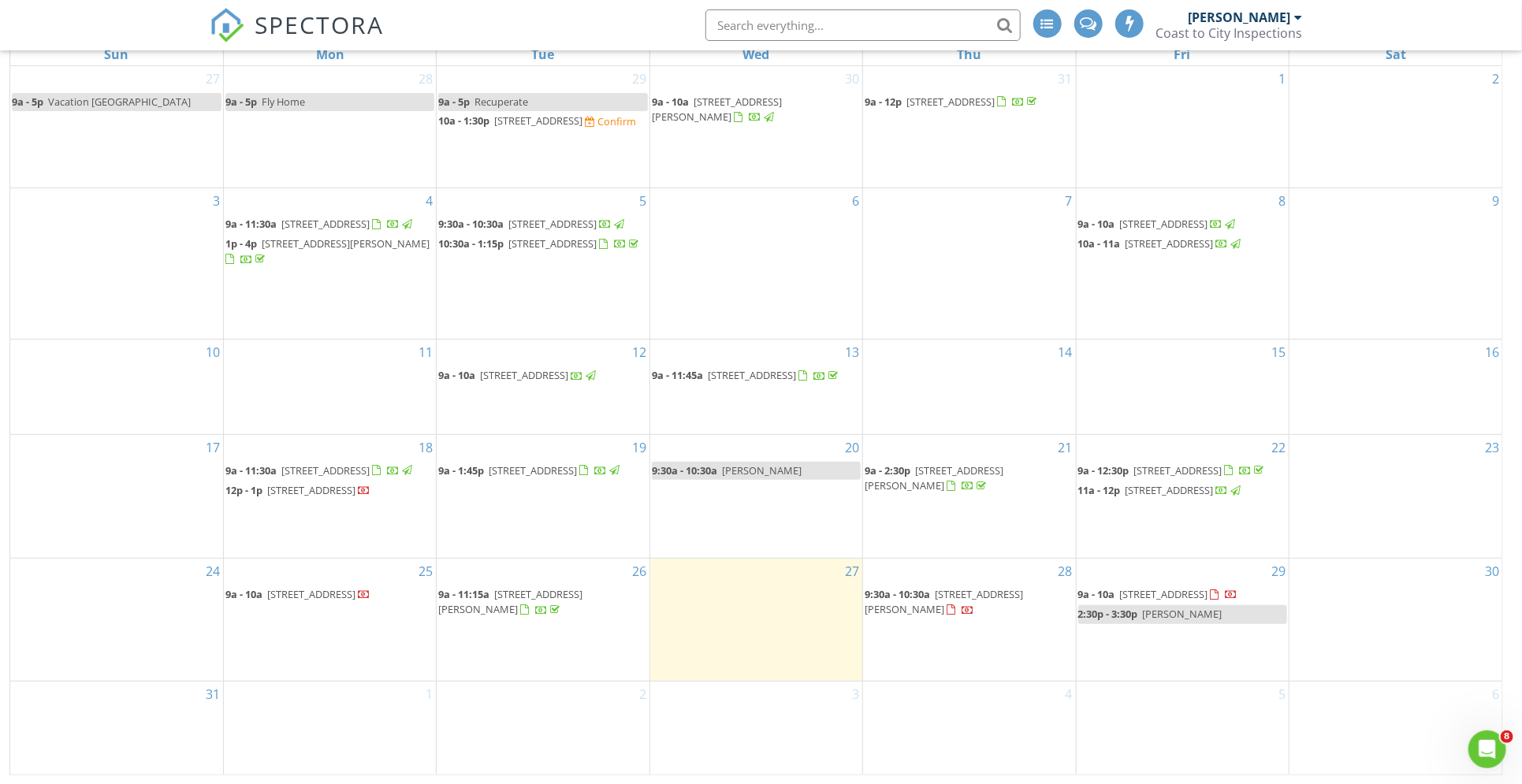
click at [1165, 601] on span "[STREET_ADDRESS]" at bounding box center [1164, 594] width 88 height 14
